Goal: Book appointment/travel/reservation

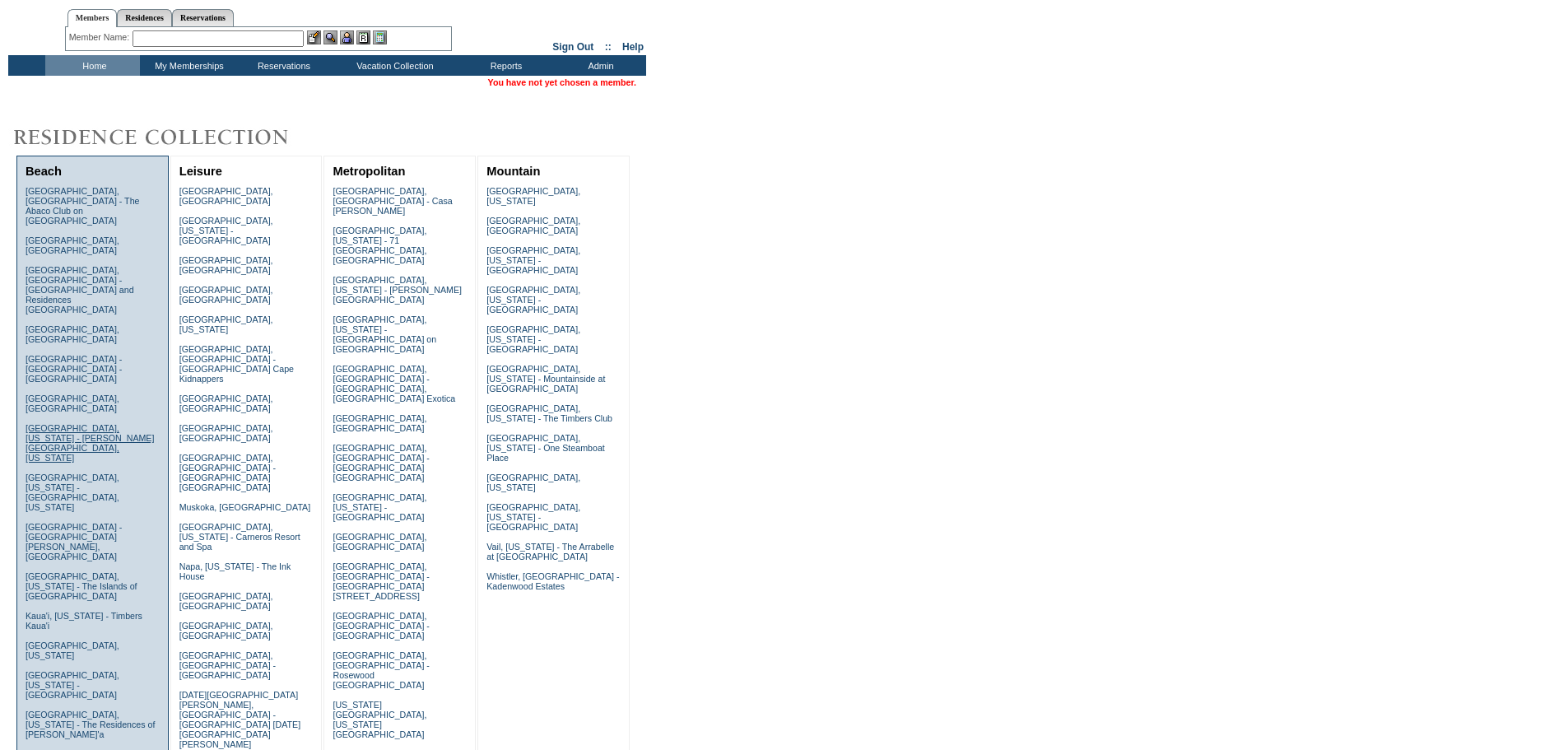
scroll to position [165, 0]
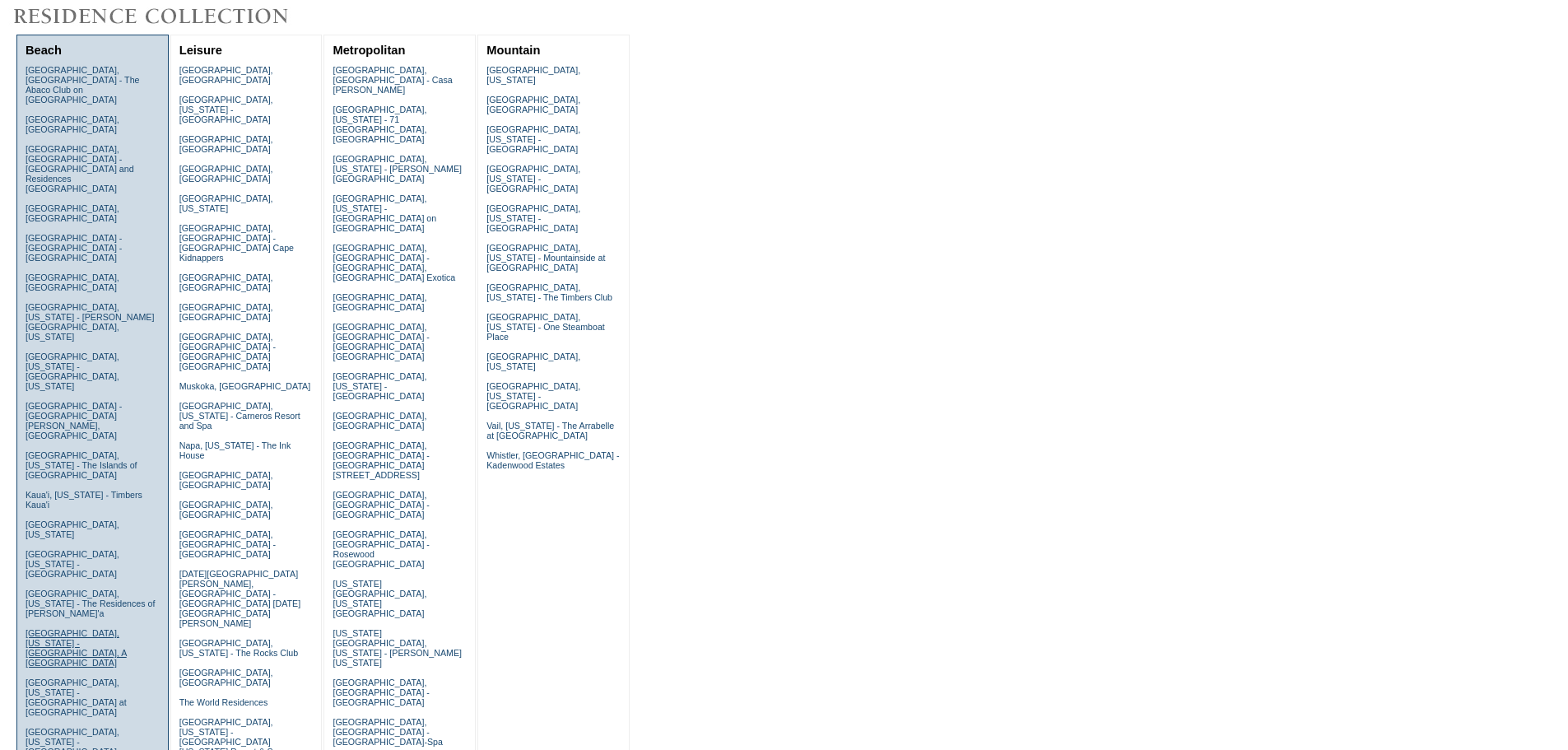
click at [67, 628] on link "[GEOGRAPHIC_DATA], [US_STATE] - [GEOGRAPHIC_DATA], A [GEOGRAPHIC_DATA]" at bounding box center [76, 647] width 101 height 40
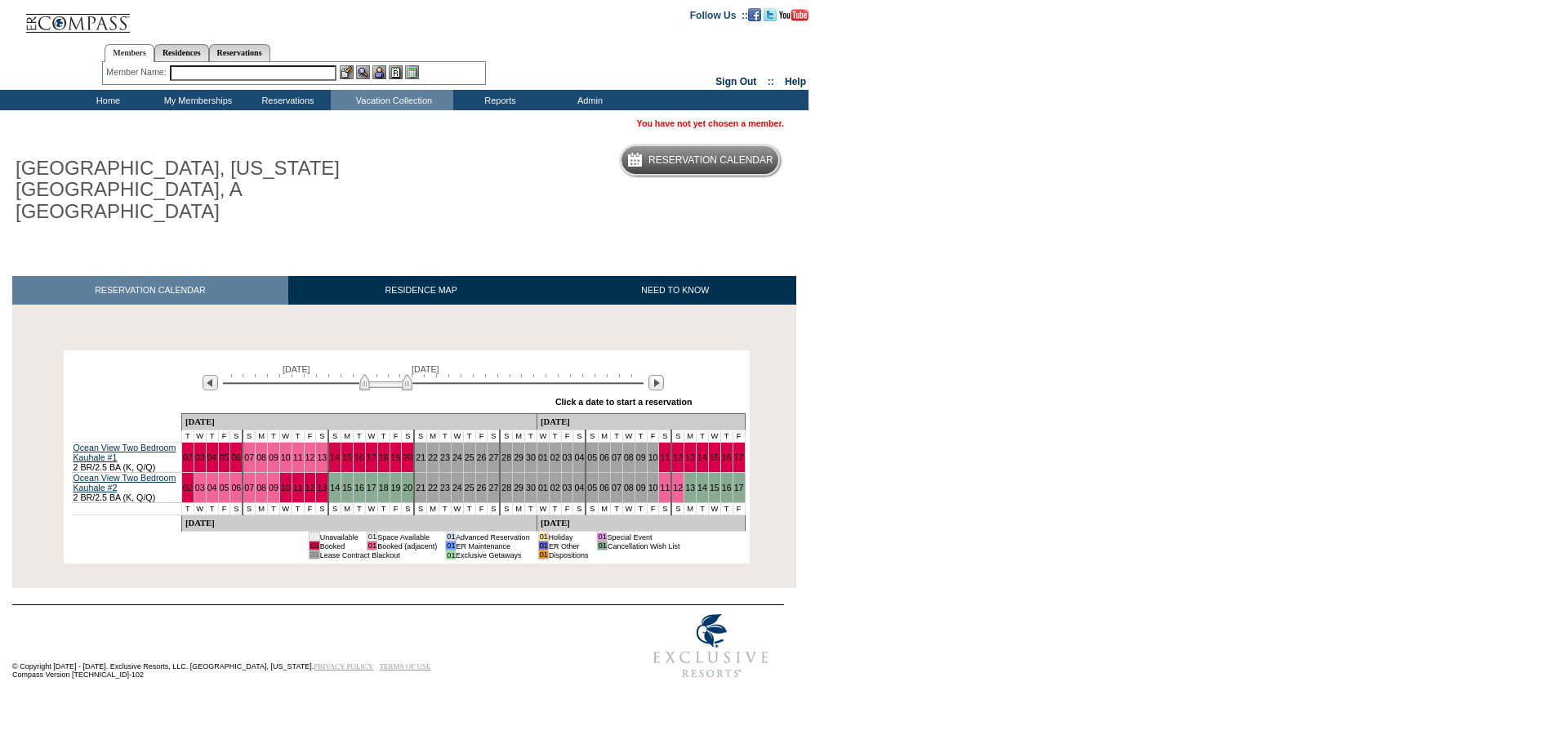
drag, startPoint x: 375, startPoint y: 362, endPoint x: 387, endPoint y: 365, distance: 12.4
click at [387, 374] on img at bounding box center [386, 383] width 53 height 17
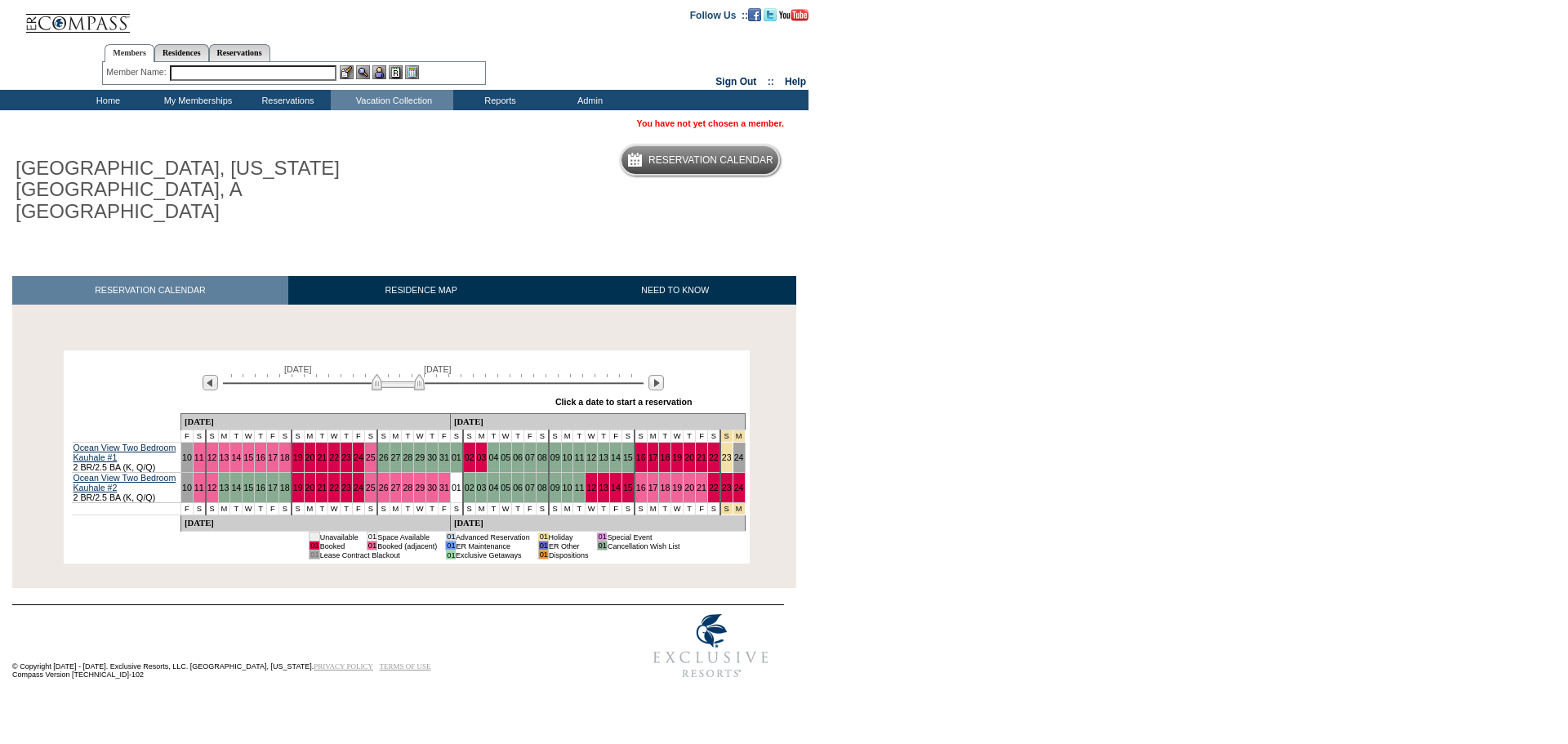
drag, startPoint x: 389, startPoint y: 364, endPoint x: 402, endPoint y: 361, distance: 13.3
click at [402, 374] on img at bounding box center [398, 383] width 53 height 17
